Goal: Task Accomplishment & Management: Use online tool/utility

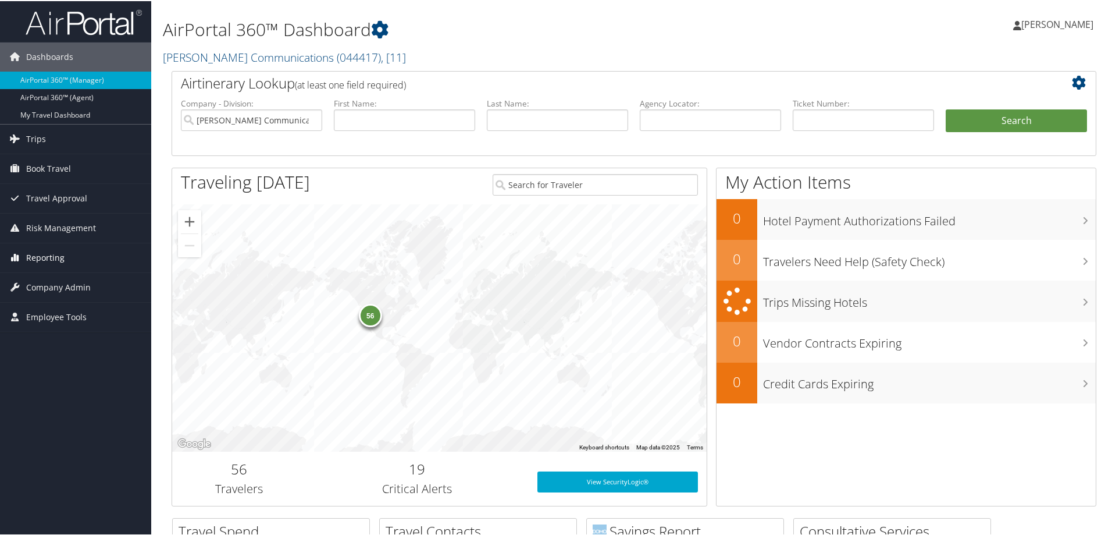
click at [39, 253] on span "Reporting" at bounding box center [45, 256] width 38 height 29
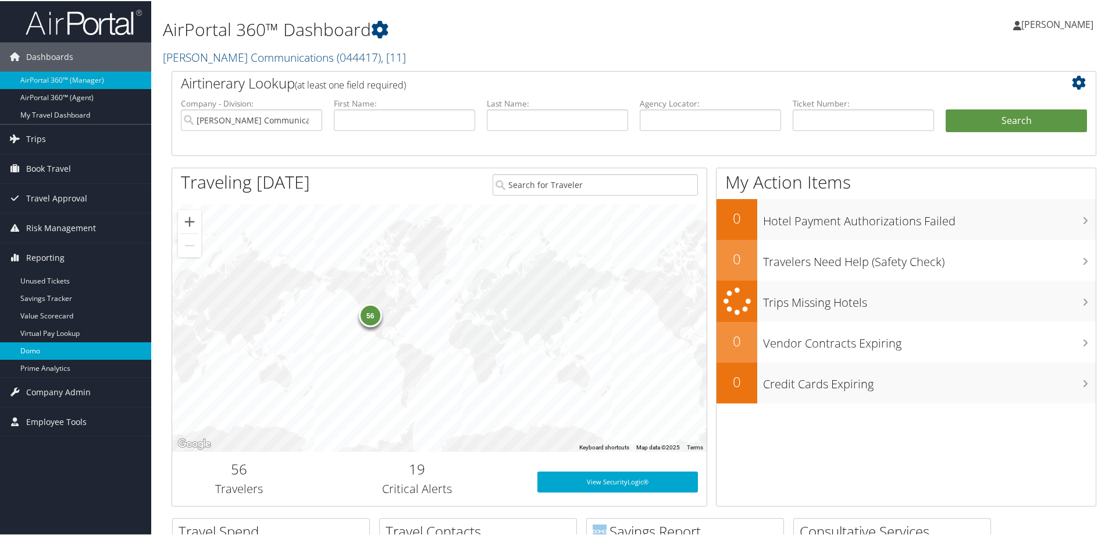
click at [51, 344] on link "Domo" at bounding box center [75, 349] width 151 height 17
click at [50, 139] on link "Trips" at bounding box center [75, 137] width 151 height 29
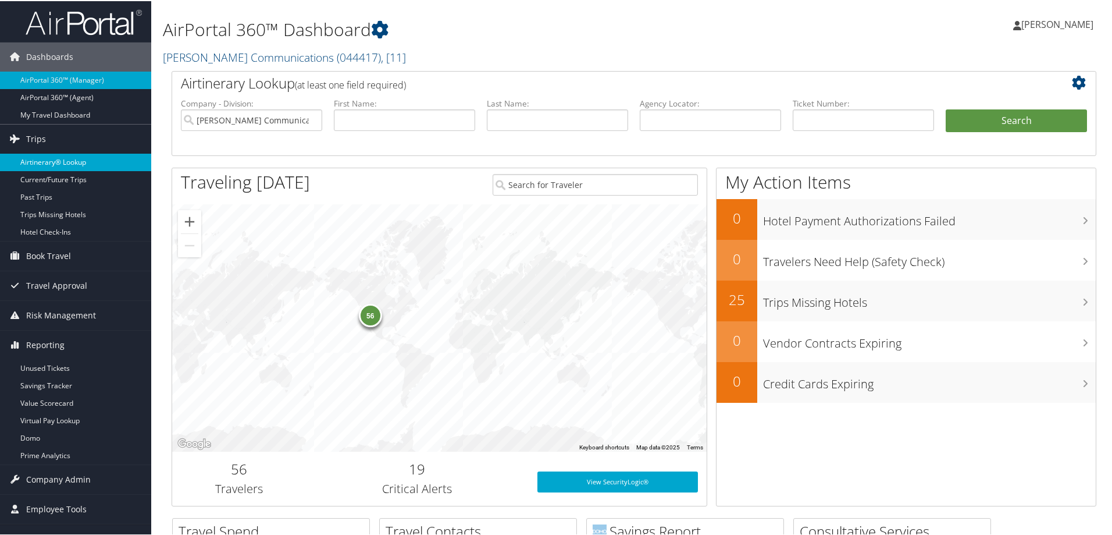
click at [79, 161] on link "Airtinerary® Lookup" at bounding box center [75, 160] width 151 height 17
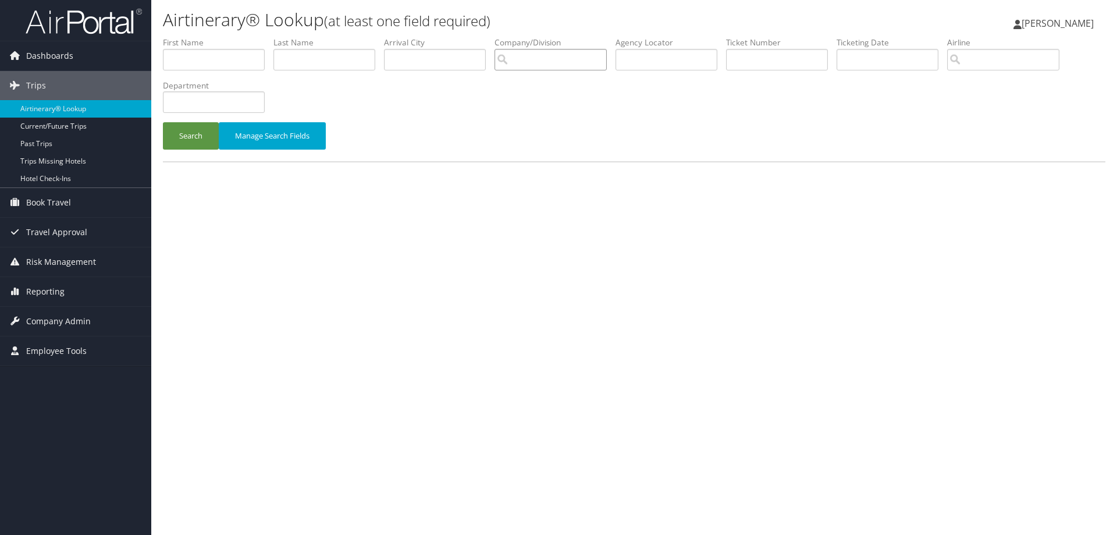
click at [560, 63] on input "search" at bounding box center [551, 60] width 112 height 22
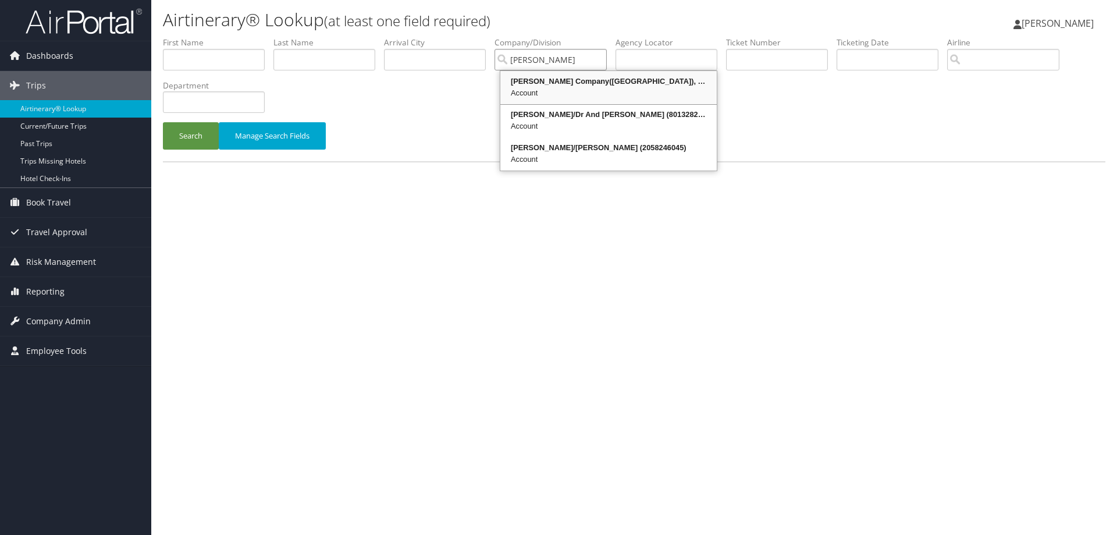
click at [556, 80] on div "Nielsen Company(US), LLC (4954)" at bounding box center [608, 82] width 213 height 12
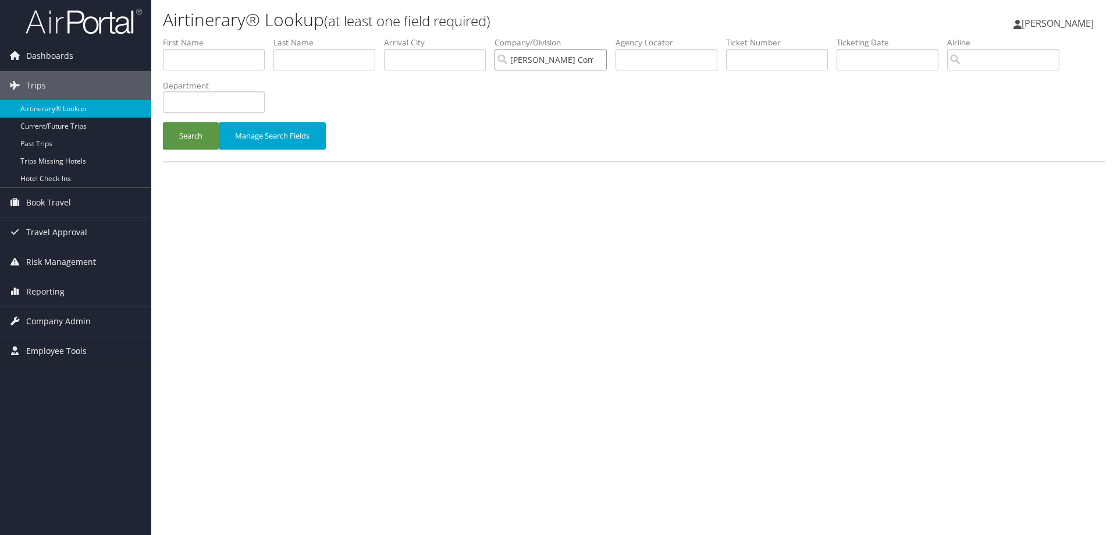
type input "Nielsen Company(US), LLC"
click at [325, 60] on input "text" at bounding box center [324, 60] width 102 height 22
type input "Soper"
click at [183, 129] on button "Search" at bounding box center [191, 135] width 56 height 27
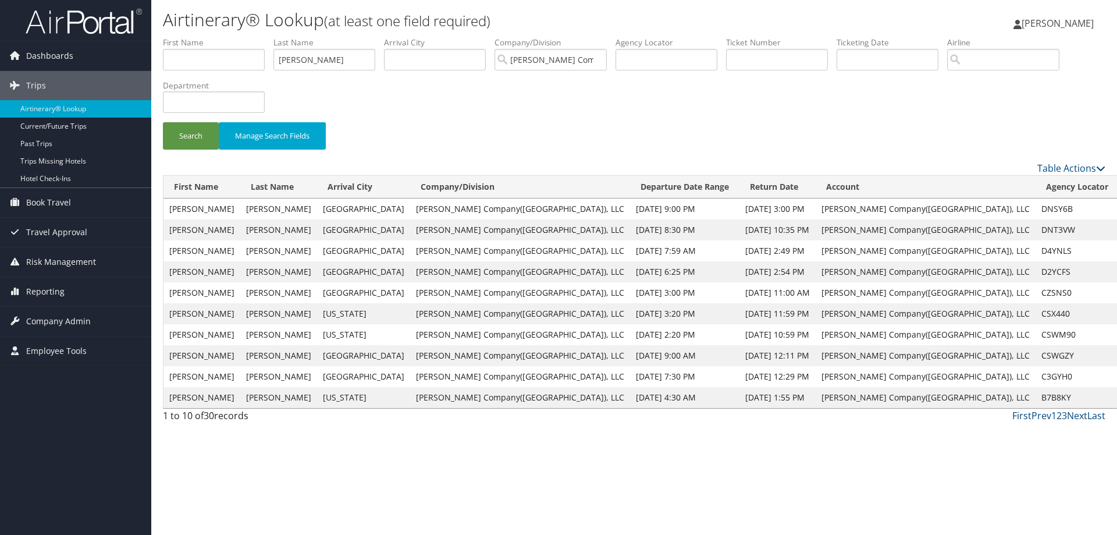
click at [511, 128] on div "Search Manage Search Fields" at bounding box center [634, 141] width 960 height 39
click at [603, 59] on input "Nielsen Company(US), LLC" at bounding box center [551, 60] width 112 height 22
drag, startPoint x: 316, startPoint y: 65, endPoint x: 264, endPoint y: 65, distance: 51.8
click at [264, 37] on ul "First Name Last Name Soper Departure City Arrival City Company/Division Airport…" at bounding box center [634, 37] width 943 height 0
click at [639, 59] on input "text" at bounding box center [667, 60] width 102 height 22
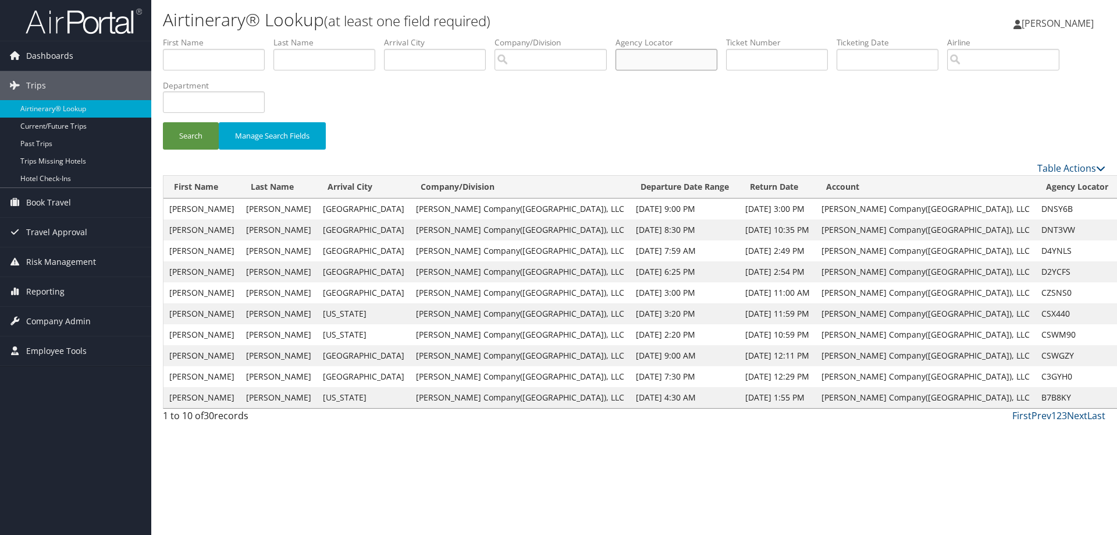
paste input "DNSY6B"
type input "DNSY6B"
click at [190, 139] on button "Search" at bounding box center [191, 135] width 56 height 27
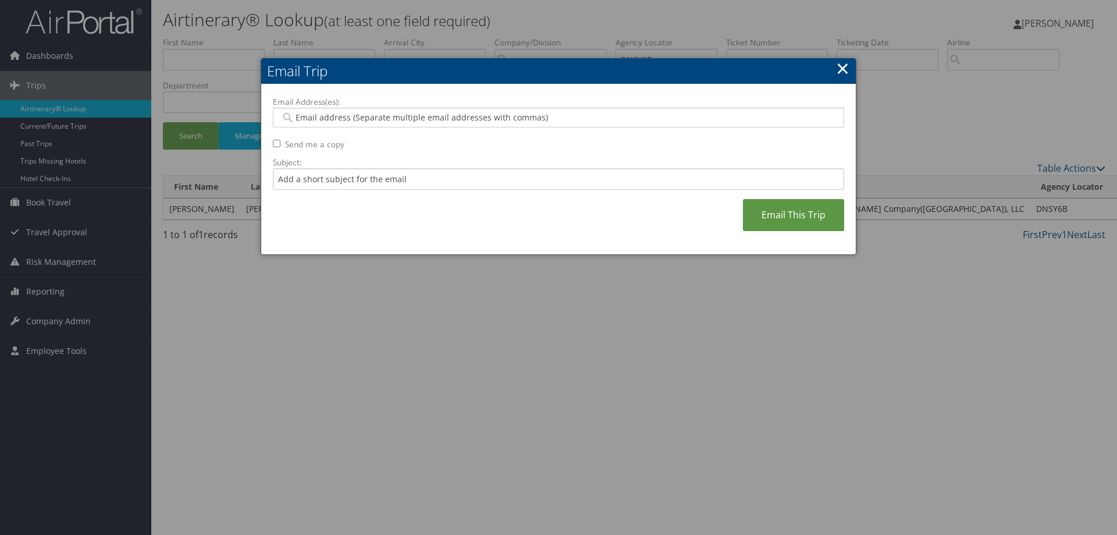
click at [333, 116] on input "Email Address(es):" at bounding box center [558, 118] width 556 height 12
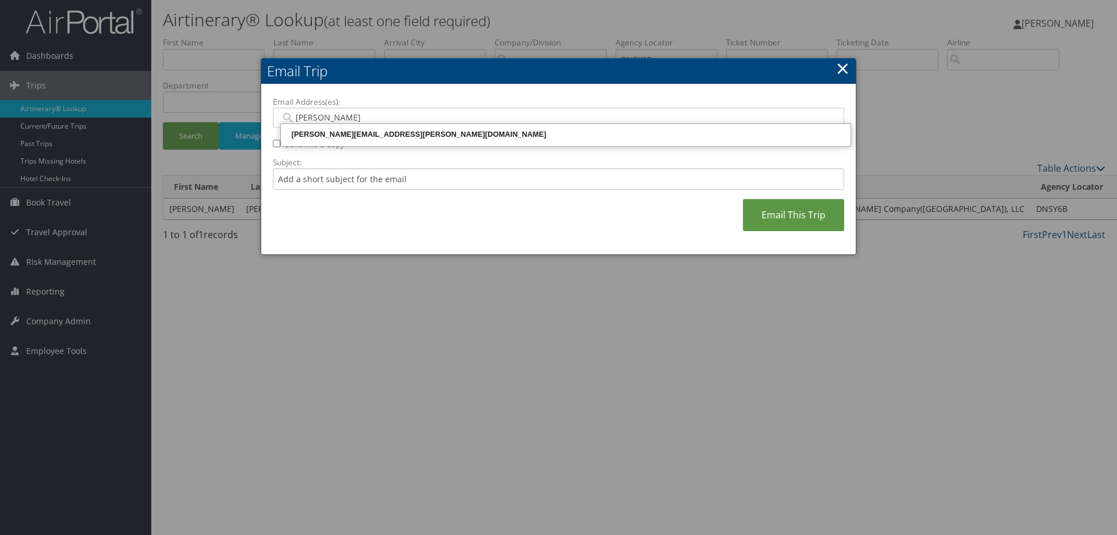
type input "tammy."
click at [364, 135] on div "tammy.kruckeberg@cbtravel.com" at bounding box center [566, 135] width 566 height 12
type input "tammy.kruckeberg@cbtravel.com"
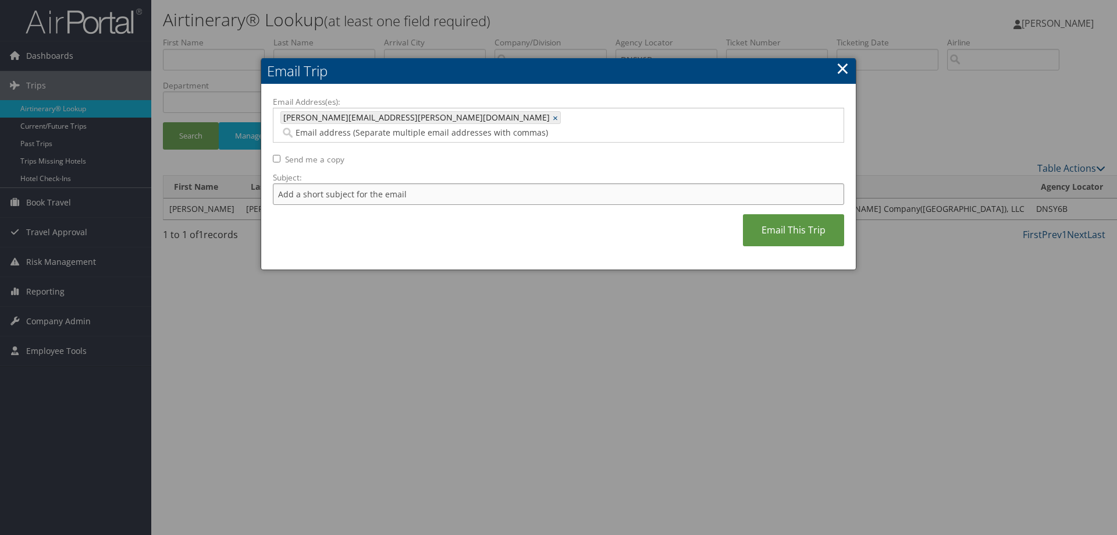
click at [315, 183] on input "Subject:" at bounding box center [558, 194] width 571 height 22
drag, startPoint x: 347, startPoint y: 182, endPoint x: 329, endPoint y: 179, distance: 18.9
click at [329, 183] on input "Soper Airtin BRU" at bounding box center [558, 194] width 571 height 22
type input "Soper Airtin BLR"
click at [788, 214] on link "Email This Trip" at bounding box center [793, 230] width 101 height 32
